Goal: Task Accomplishment & Management: Use online tool/utility

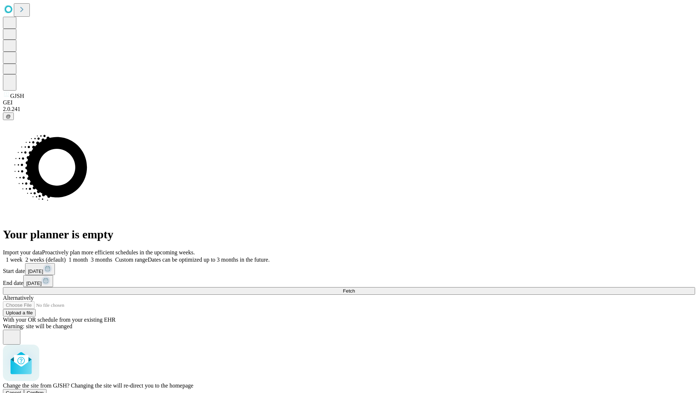
click at [44, 390] on span "Confirm" at bounding box center [35, 392] width 17 height 5
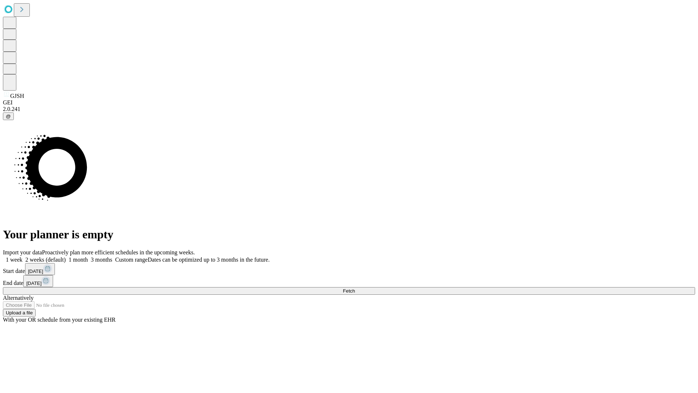
click at [23, 256] on label "1 week" at bounding box center [13, 259] width 20 height 6
click at [355, 288] on span "Fetch" at bounding box center [349, 290] width 12 height 5
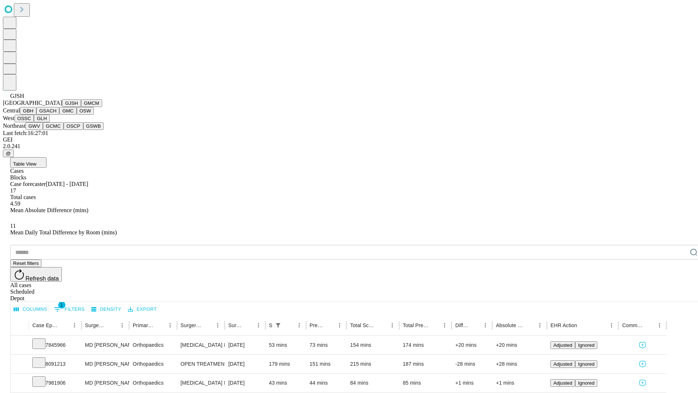
click at [81, 107] on button "GMCM" at bounding box center [91, 103] width 21 height 8
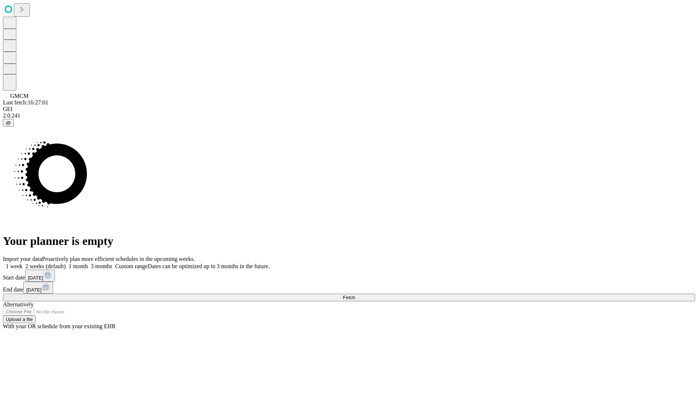
click at [23, 263] on label "1 week" at bounding box center [13, 266] width 20 height 6
click at [355, 295] on span "Fetch" at bounding box center [349, 297] width 12 height 5
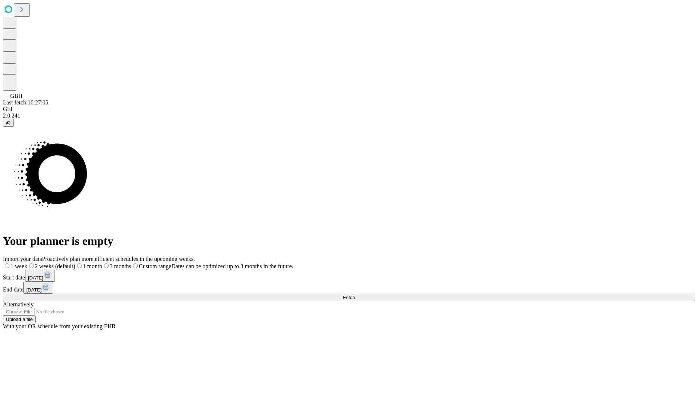
click at [27, 263] on label "1 week" at bounding box center [15, 266] width 24 height 6
click at [355, 295] on span "Fetch" at bounding box center [349, 297] width 12 height 5
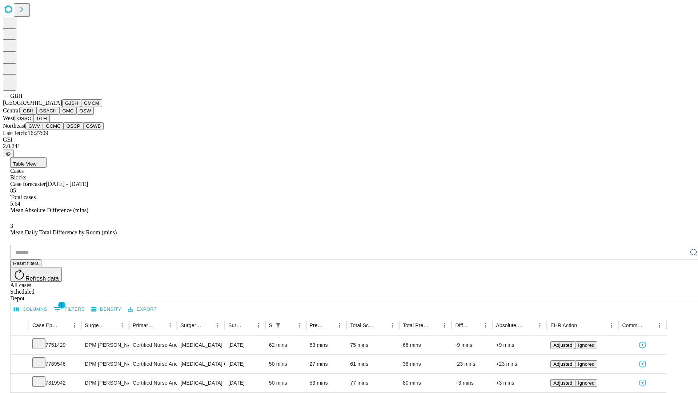
click at [56, 115] on button "GSACH" at bounding box center [47, 111] width 23 height 8
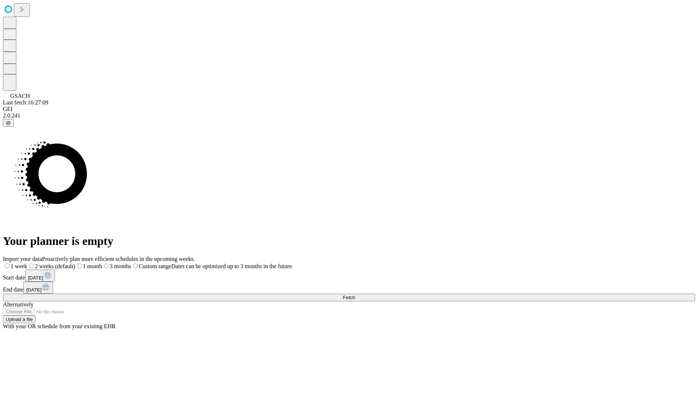
click at [27, 263] on label "1 week" at bounding box center [15, 266] width 24 height 6
click at [355, 295] on span "Fetch" at bounding box center [349, 297] width 12 height 5
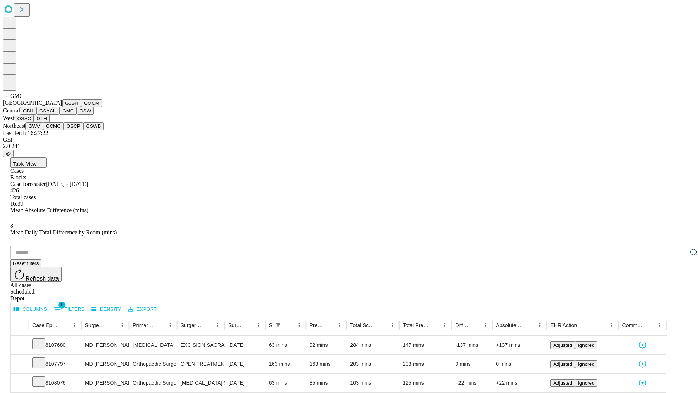
click at [77, 115] on button "OSW" at bounding box center [85, 111] width 17 height 8
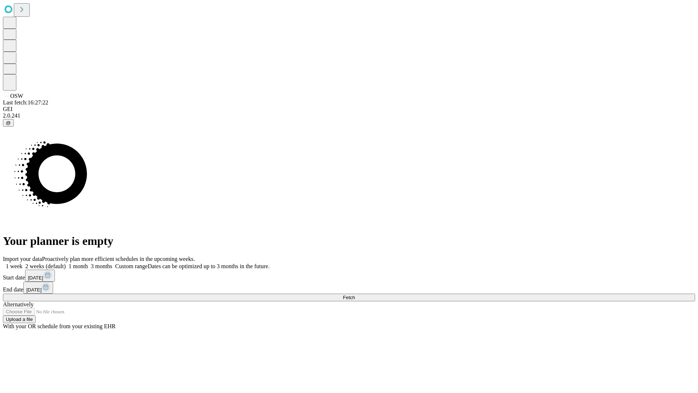
click at [23, 263] on label "1 week" at bounding box center [13, 266] width 20 height 6
click at [355, 295] on span "Fetch" at bounding box center [349, 297] width 12 height 5
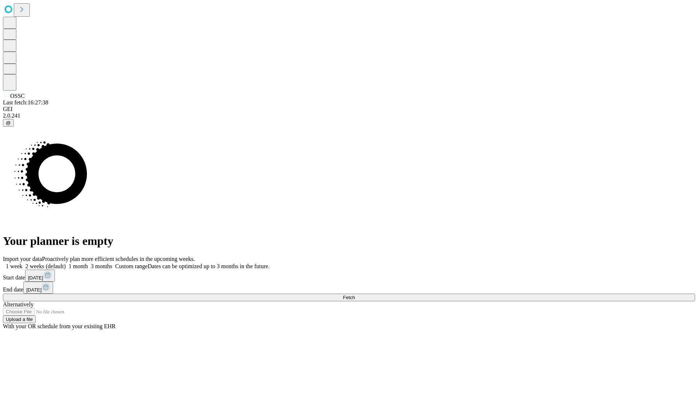
click at [23, 263] on label "1 week" at bounding box center [13, 266] width 20 height 6
click at [355, 295] on span "Fetch" at bounding box center [349, 297] width 12 height 5
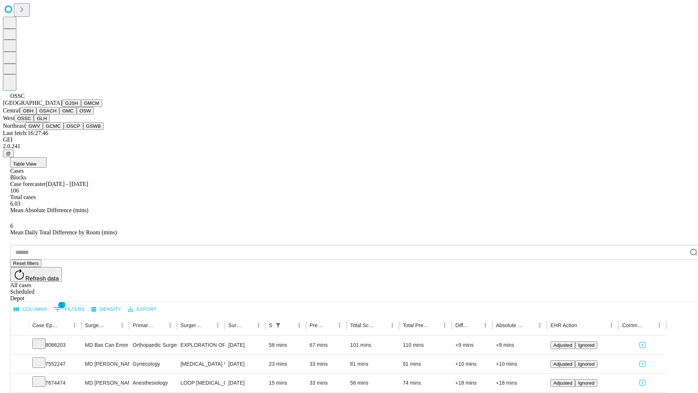
click at [49, 122] on button "GLH" at bounding box center [42, 119] width 16 height 8
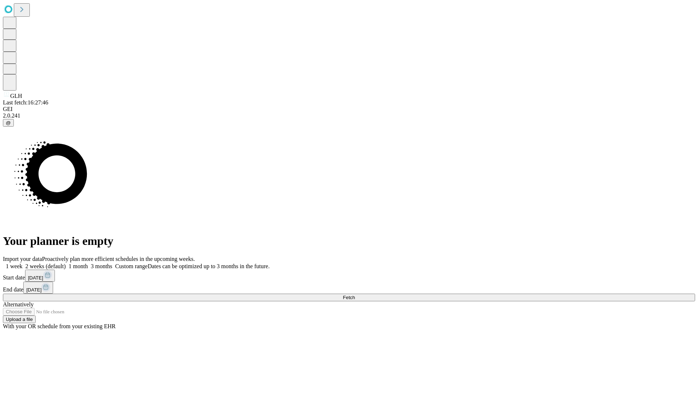
click at [23, 263] on label "1 week" at bounding box center [13, 266] width 20 height 6
click at [355, 295] on span "Fetch" at bounding box center [349, 297] width 12 height 5
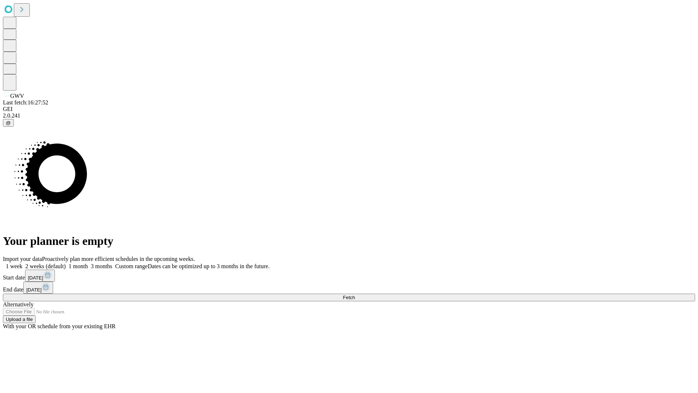
click at [23, 263] on label "1 week" at bounding box center [13, 266] width 20 height 6
click at [355, 295] on span "Fetch" at bounding box center [349, 297] width 12 height 5
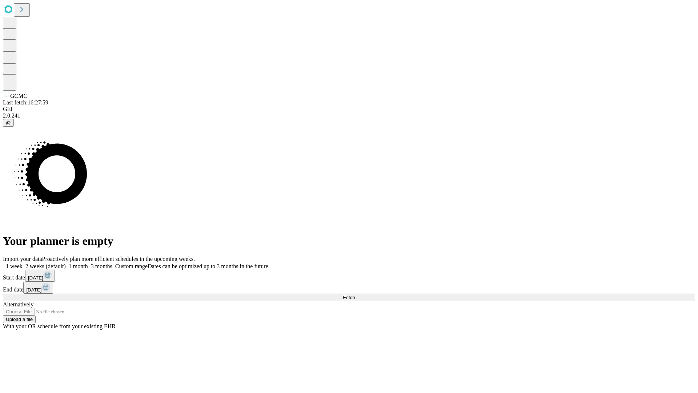
click at [23, 263] on label "1 week" at bounding box center [13, 266] width 20 height 6
click at [355, 295] on span "Fetch" at bounding box center [349, 297] width 12 height 5
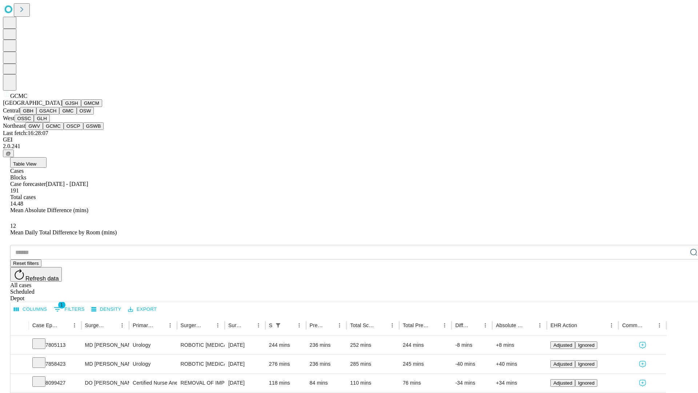
click at [64, 130] on button "OSCP" at bounding box center [74, 126] width 20 height 8
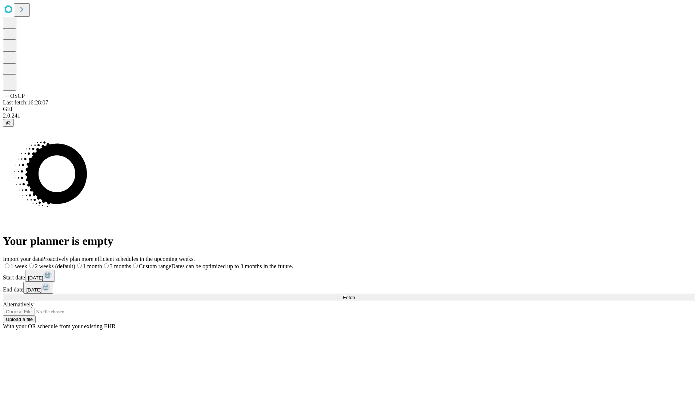
click at [355, 295] on span "Fetch" at bounding box center [349, 297] width 12 height 5
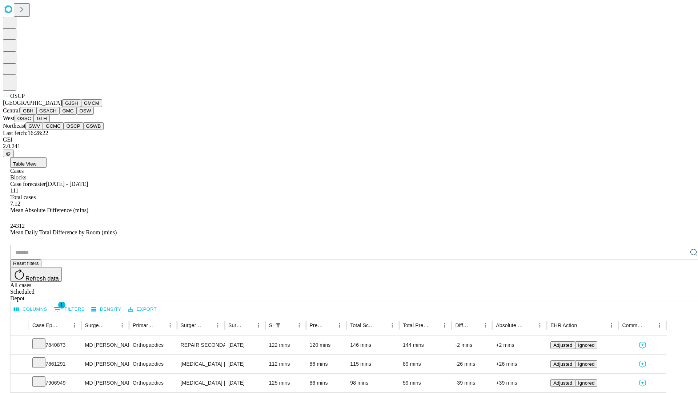
click at [83, 130] on button "GSWB" at bounding box center [93, 126] width 21 height 8
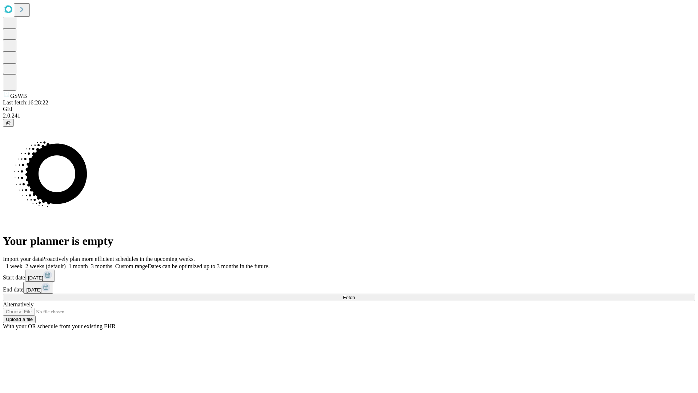
click at [23, 263] on label "1 week" at bounding box center [13, 266] width 20 height 6
click at [355, 295] on span "Fetch" at bounding box center [349, 297] width 12 height 5
